Goal: Register for event/course

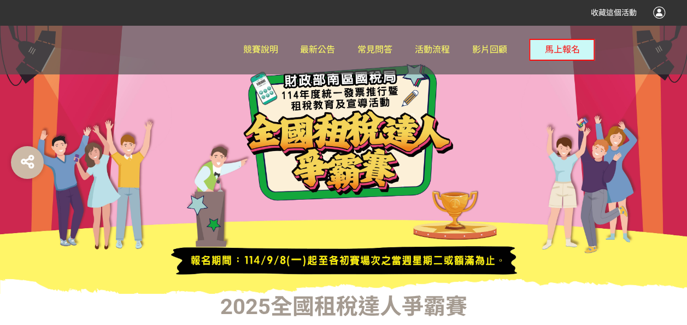
scroll to position [55, 0]
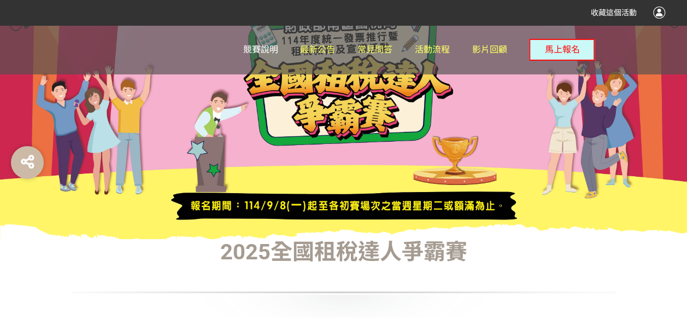
click at [277, 52] on span "競賽說明" at bounding box center [260, 49] width 35 height 10
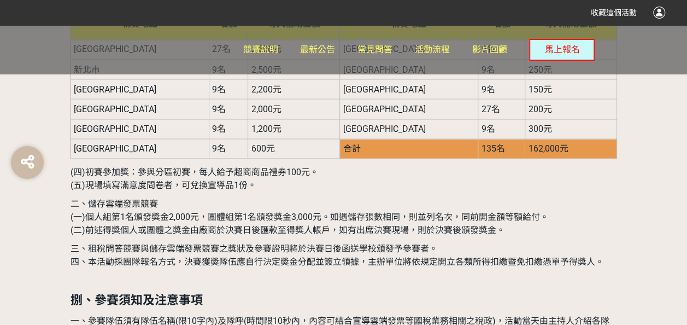
scroll to position [3062, 0]
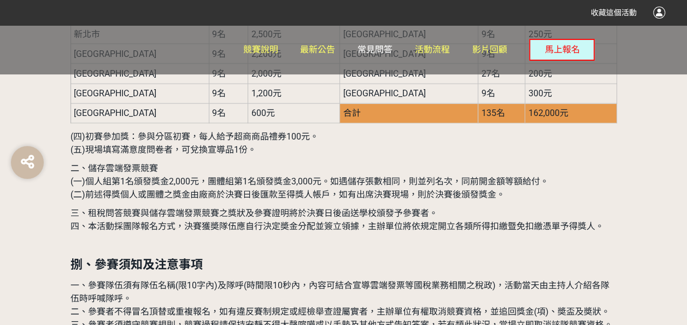
click at [373, 46] on span "常見問答" at bounding box center [375, 49] width 35 height 10
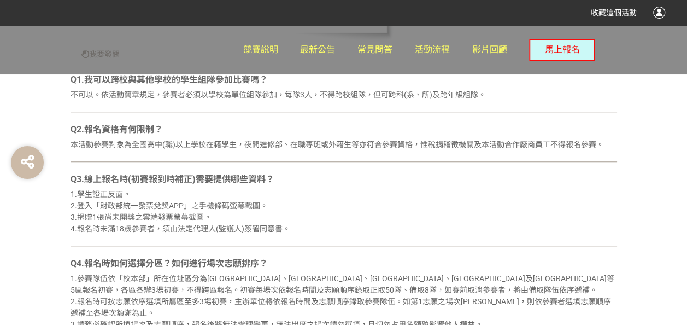
scroll to position [383, 0]
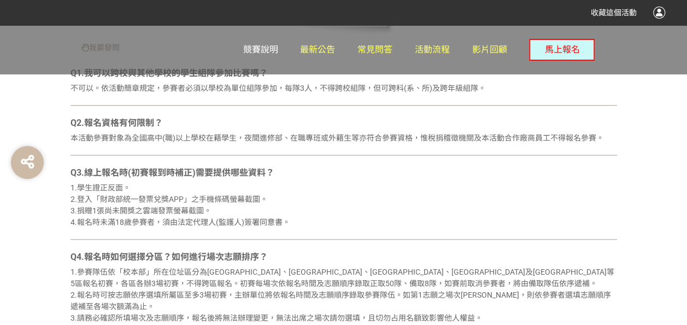
click at [270, 48] on span "競賽說明" at bounding box center [260, 49] width 35 height 10
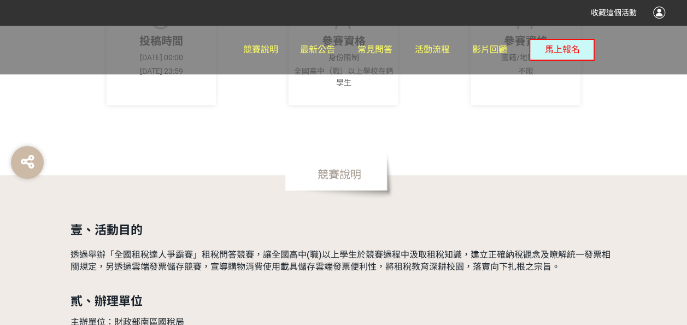
scroll to position [437, 0]
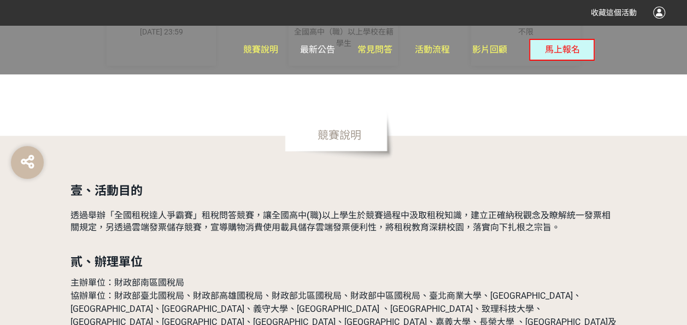
click at [323, 53] on span "最新公告" at bounding box center [317, 49] width 35 height 10
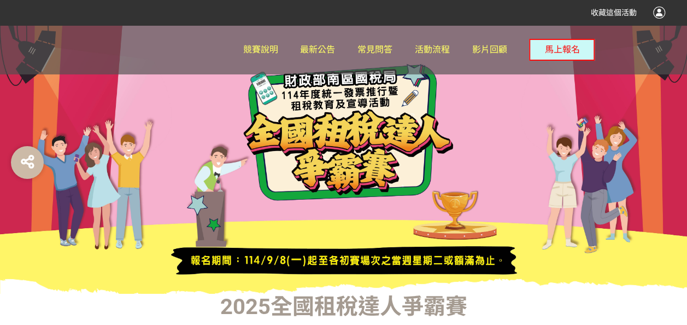
scroll to position [273, 0]
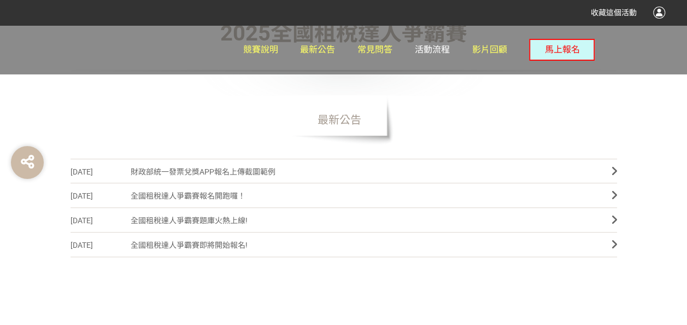
click at [431, 45] on span "活動流程" at bounding box center [432, 49] width 35 height 10
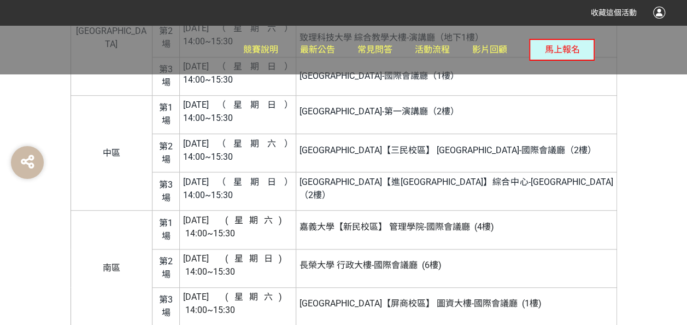
scroll to position [2512, 0]
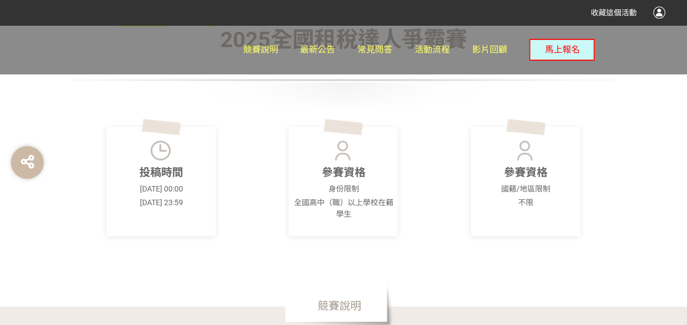
scroll to position [273, 0]
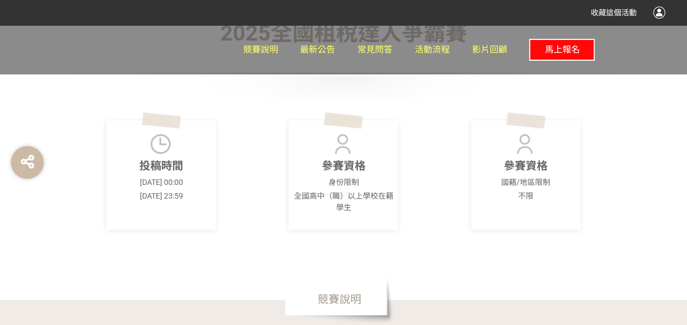
click at [560, 57] on button "馬上報名" at bounding box center [562, 50] width 66 height 22
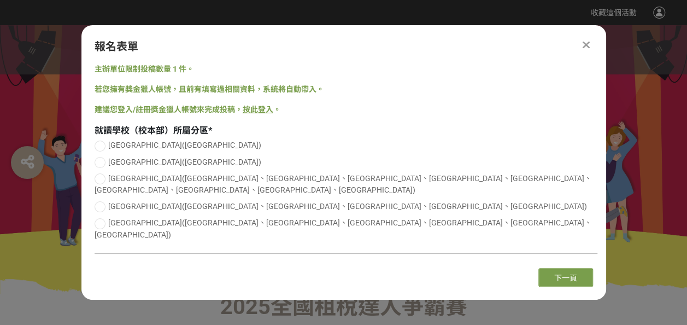
scroll to position [0, 0]
click at [583, 55] on div "報名表單" at bounding box center [344, 46] width 499 height 16
click at [588, 50] on icon at bounding box center [586, 44] width 7 height 11
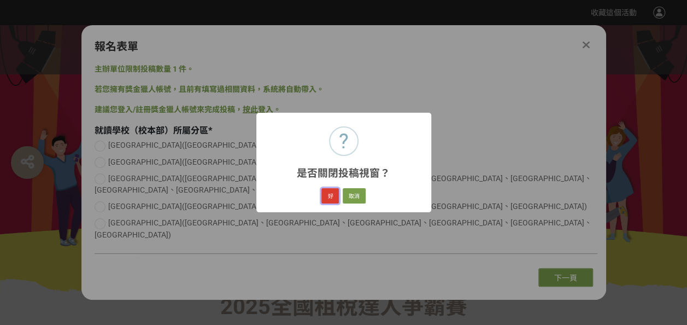
click at [333, 196] on button "好" at bounding box center [330, 195] width 17 height 15
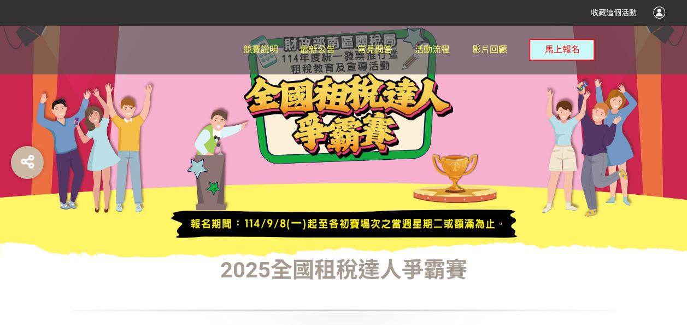
scroll to position [61, 0]
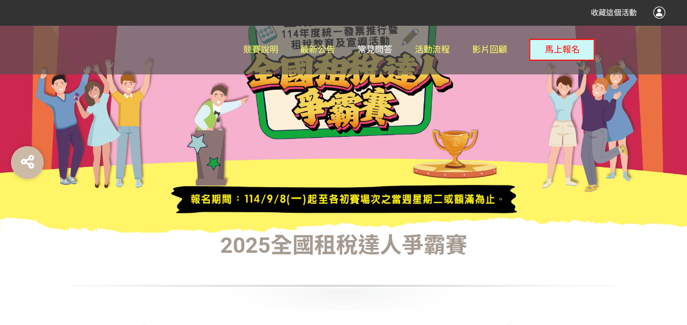
click at [389, 48] on span "常見問答" at bounding box center [375, 49] width 35 height 10
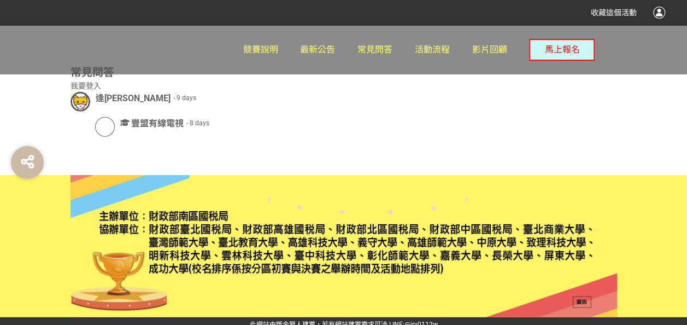
scroll to position [1451, 0]
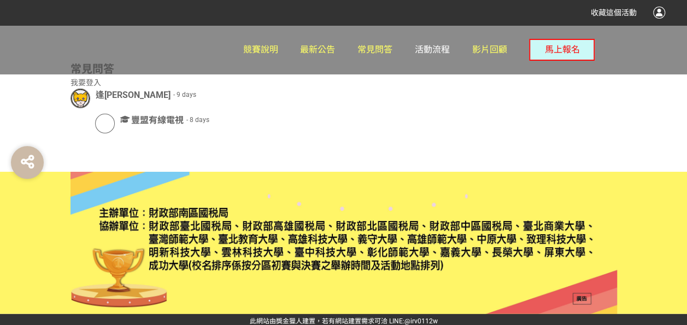
click at [429, 48] on span "活動流程" at bounding box center [432, 49] width 35 height 10
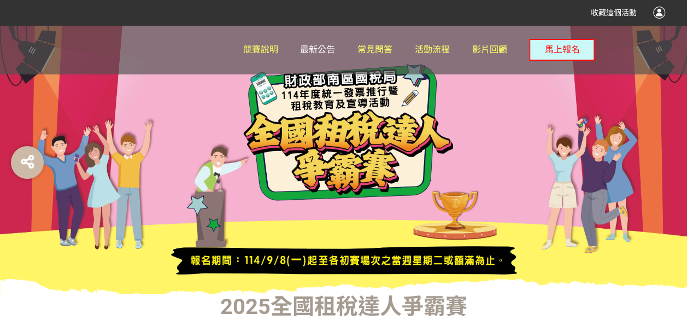
click at [312, 52] on span "最新公告" at bounding box center [317, 49] width 35 height 10
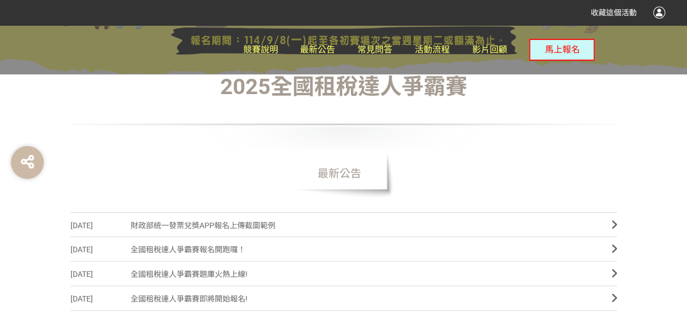
scroll to position [171, 0]
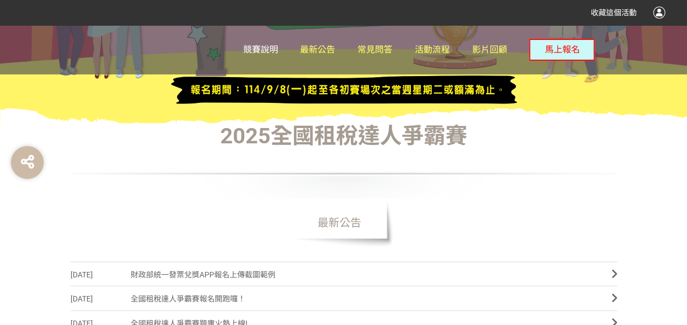
click at [255, 50] on span "競賽說明" at bounding box center [260, 49] width 35 height 10
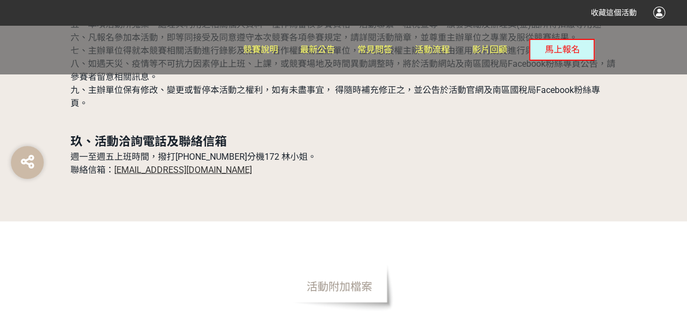
scroll to position [3398, 0]
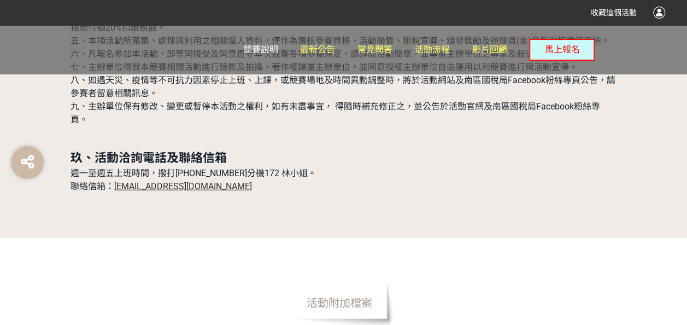
click at [276, 48] on span "競賽說明" at bounding box center [260, 49] width 35 height 10
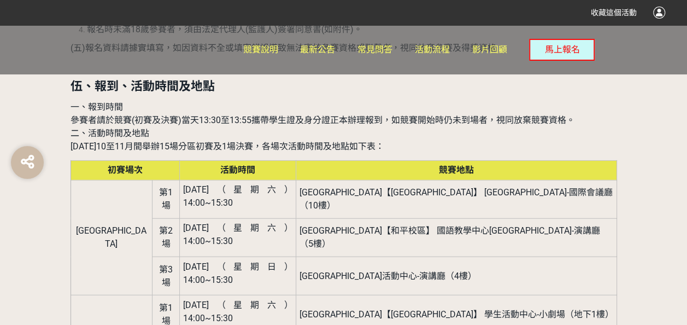
scroll to position [1258, 0]
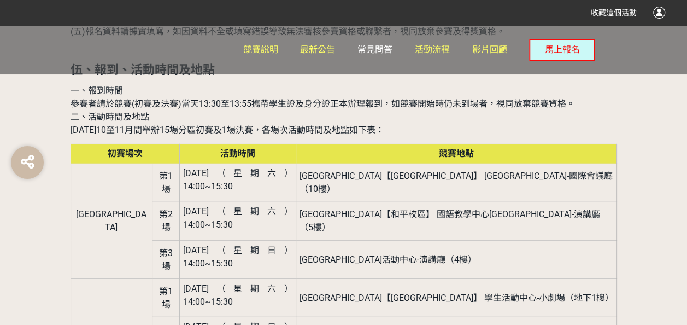
click at [379, 48] on span "常見問答" at bounding box center [375, 49] width 35 height 10
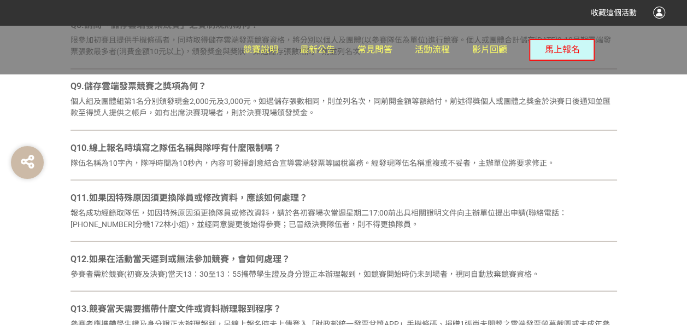
scroll to position [930, 0]
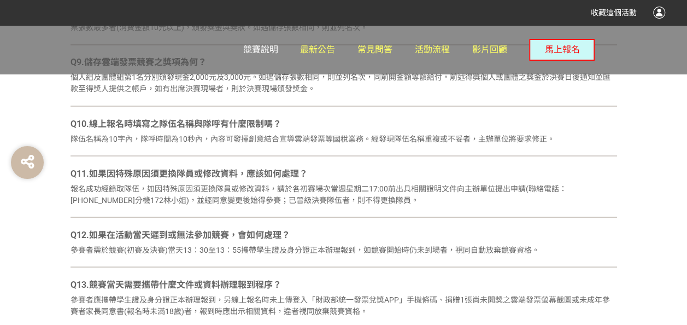
click at [253, 50] on span "競賽說明" at bounding box center [260, 49] width 35 height 10
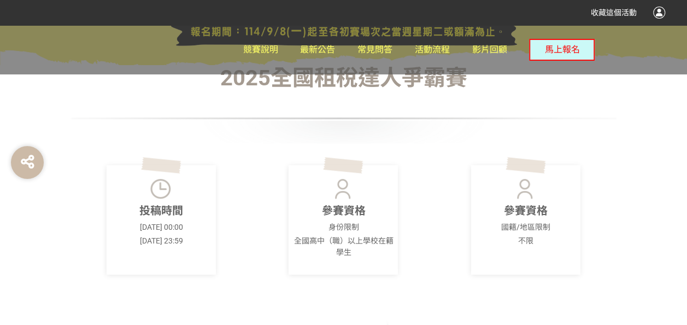
scroll to position [273, 0]
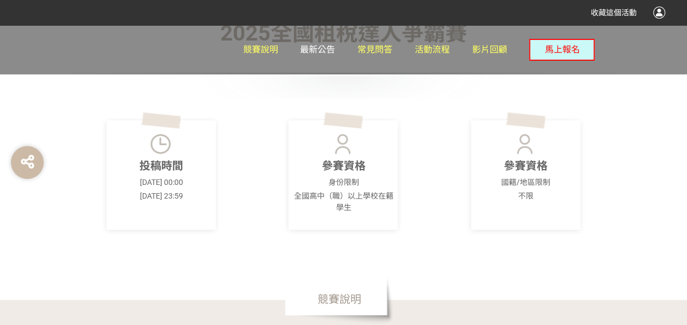
click at [320, 48] on span "最新公告" at bounding box center [317, 49] width 35 height 10
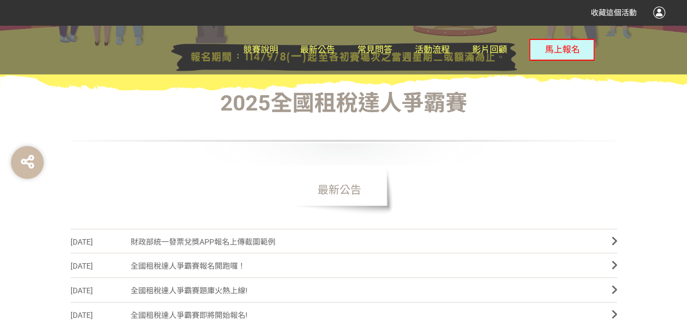
scroll to position [109, 0]
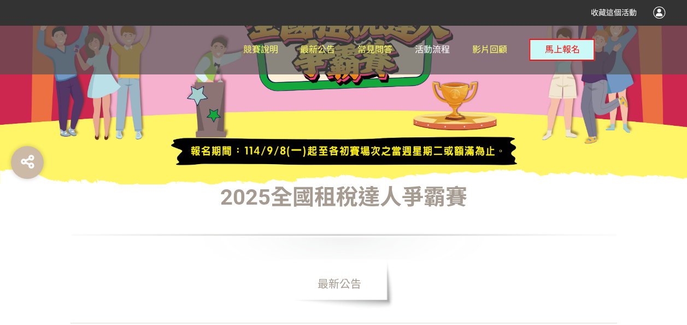
click at [422, 45] on span "活動流程" at bounding box center [432, 49] width 35 height 10
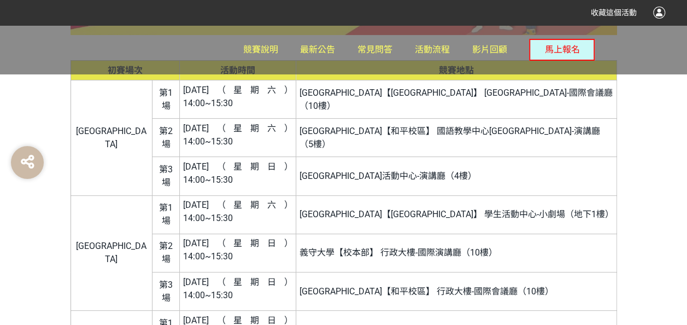
scroll to position [1856, 0]
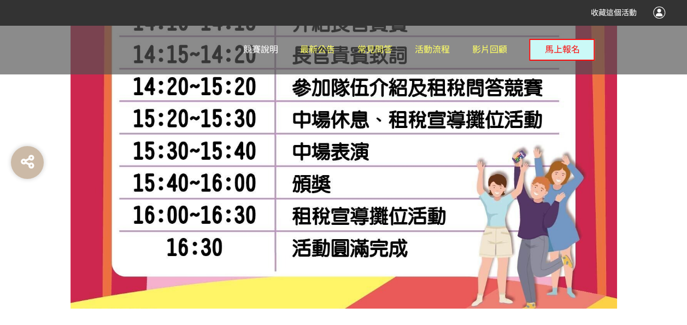
click at [273, 44] on span "競賽說明" at bounding box center [260, 49] width 35 height 10
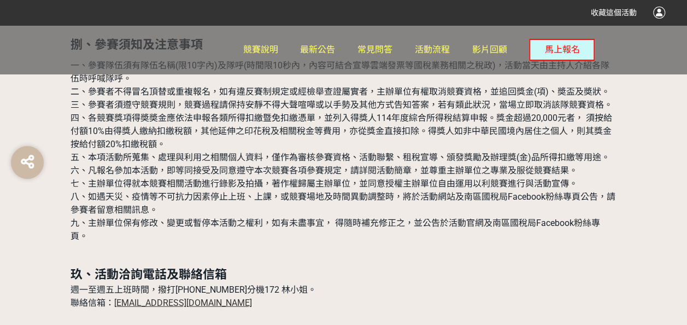
scroll to position [3281, 0]
click at [273, 50] on span "競賽說明" at bounding box center [260, 49] width 35 height 10
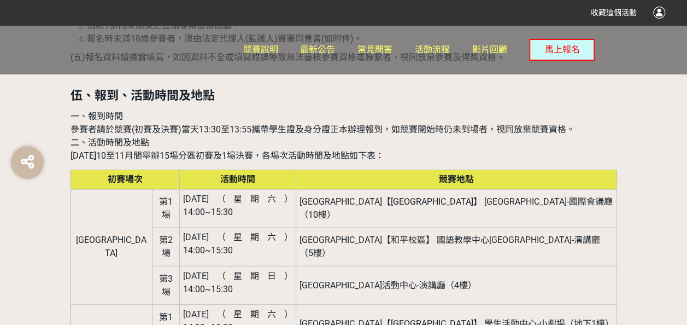
scroll to position [1203, 0]
